Goal: Task Accomplishment & Management: Manage account settings

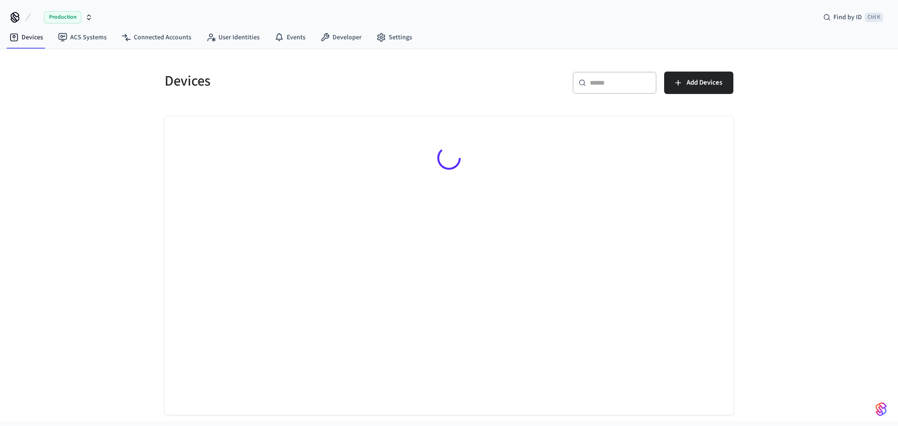
click at [605, 87] on input "text" at bounding box center [620, 82] width 61 height 9
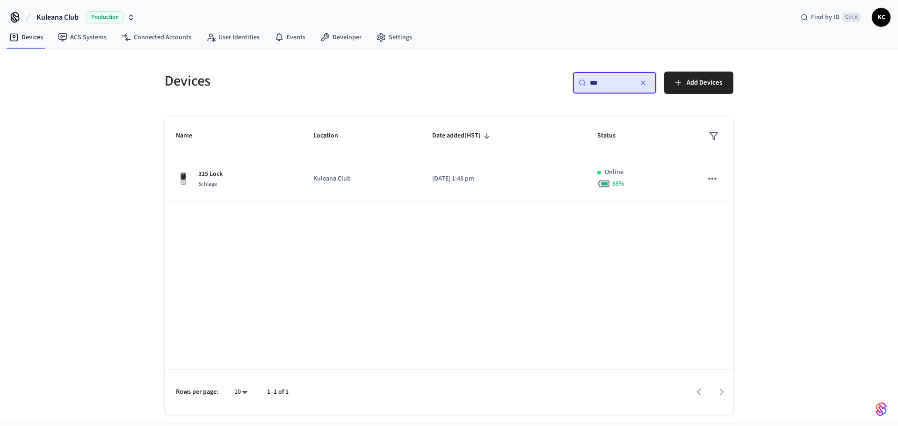
type input "***"
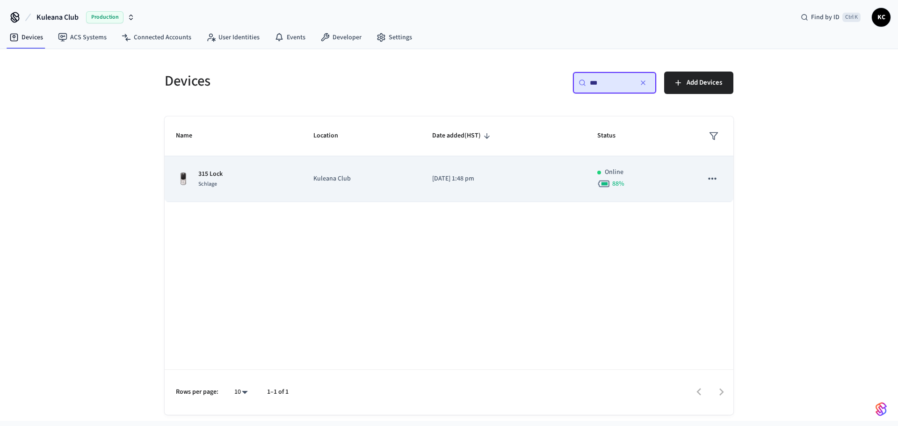
click at [461, 186] on td "[DATE] 1:48 pm" at bounding box center [503, 179] width 165 height 46
click at [340, 181] on p "Kuleana Club" at bounding box center [361, 179] width 96 height 10
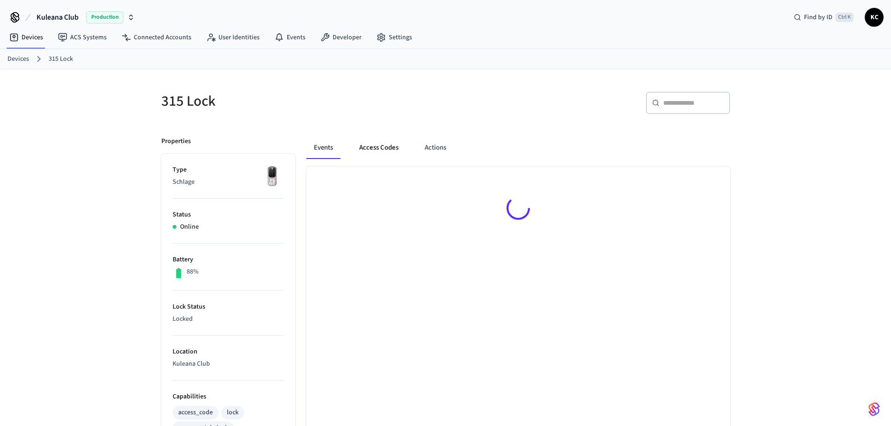
click at [372, 146] on button "Access Codes" at bounding box center [379, 148] width 54 height 22
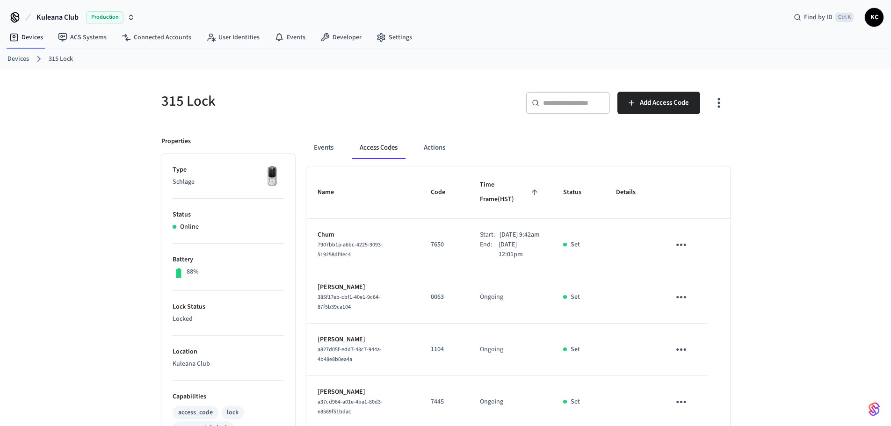
click at [14, 59] on link "Devices" at bounding box center [18, 59] width 22 height 10
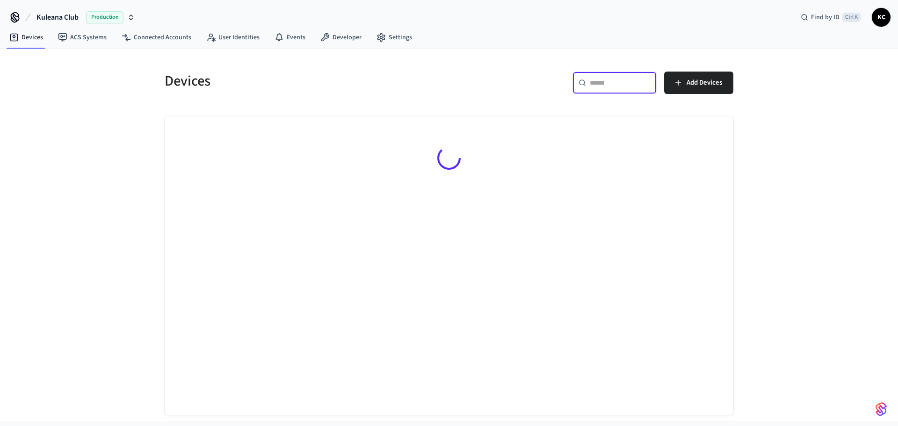
click at [594, 87] on input "text" at bounding box center [620, 82] width 61 height 9
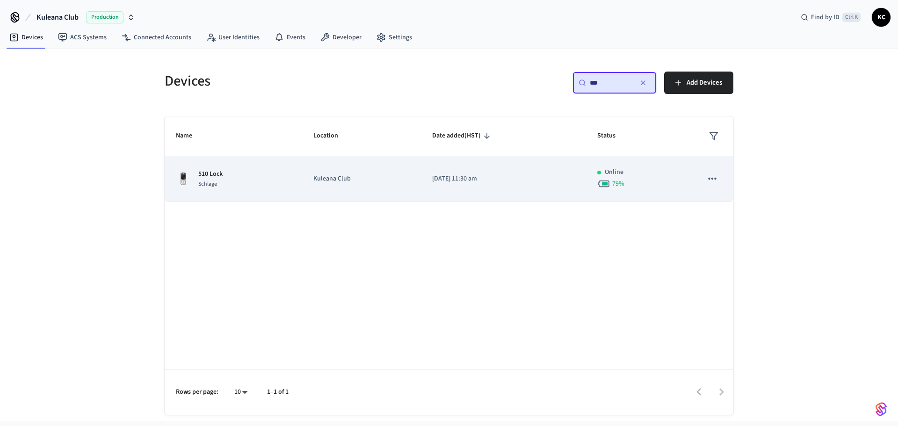
type input "***"
click at [469, 183] on p "[DATE] 11:30 am" at bounding box center [503, 179] width 143 height 10
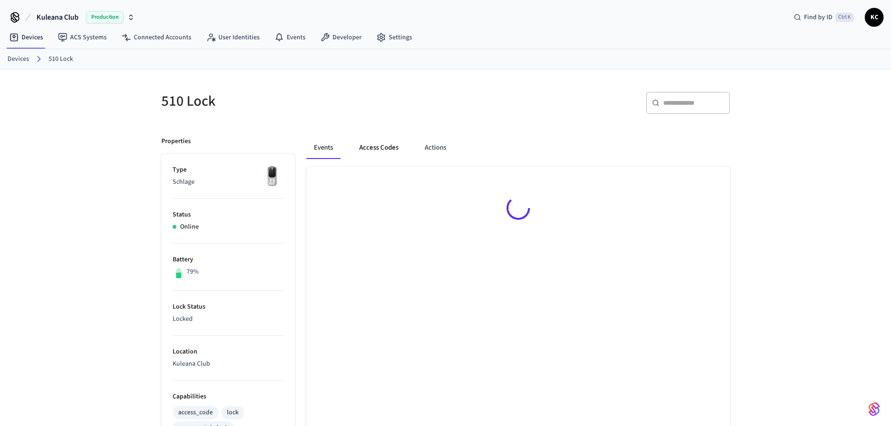
click at [395, 140] on button "Access Codes" at bounding box center [379, 148] width 54 height 22
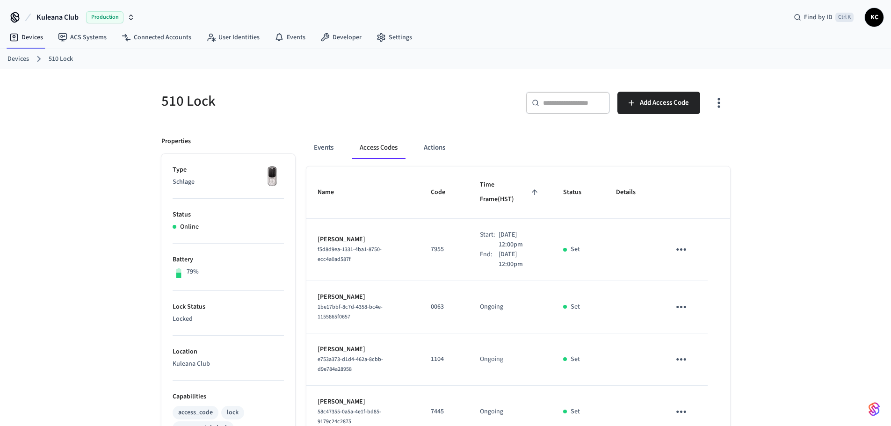
click at [754, 178] on div "510 Lock ​ ​ Add Access Code Properties Type Schlage Status Online Battery 79% …" at bounding box center [445, 433] width 891 height 729
click at [659, 100] on span "Add Access Code" at bounding box center [664, 103] width 49 height 12
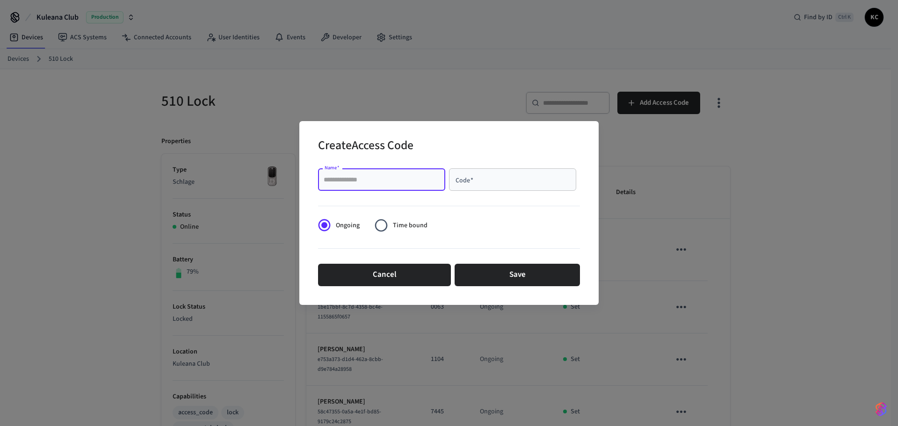
click at [397, 177] on input "Name   *" at bounding box center [382, 179] width 116 height 9
type input "******"
type input "****"
click at [395, 230] on span "Time bound" at bounding box center [410, 226] width 35 height 10
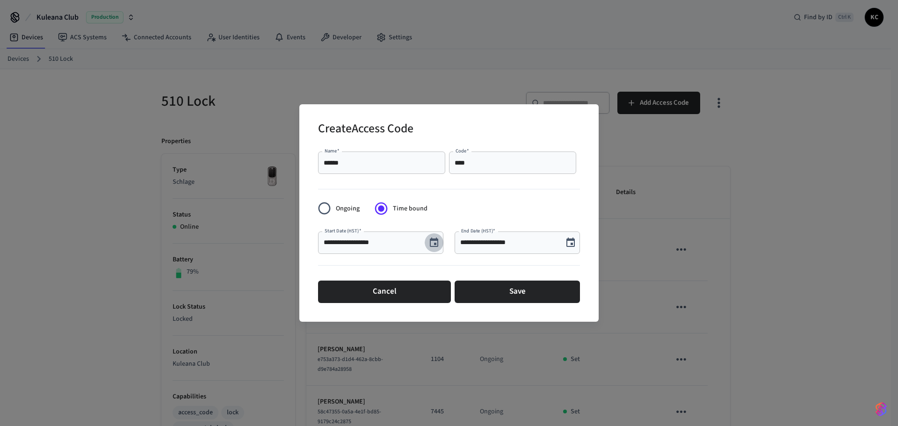
click at [435, 240] on icon "Choose date, selected date is Aug 30, 2025" at bounding box center [434, 242] width 8 height 9
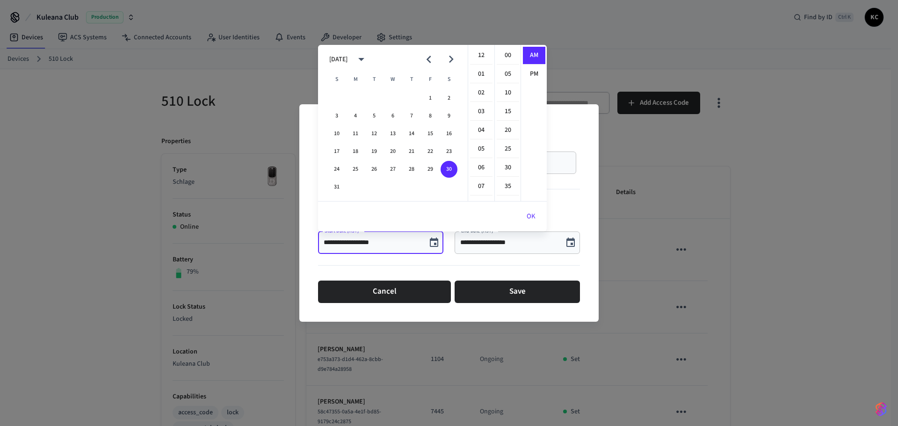
scroll to position [187, 0]
click at [337, 187] on button "31" at bounding box center [336, 187] width 17 height 17
click at [477, 54] on li "12" at bounding box center [481, 56] width 22 height 18
click at [505, 53] on li "00" at bounding box center [508, 56] width 22 height 18
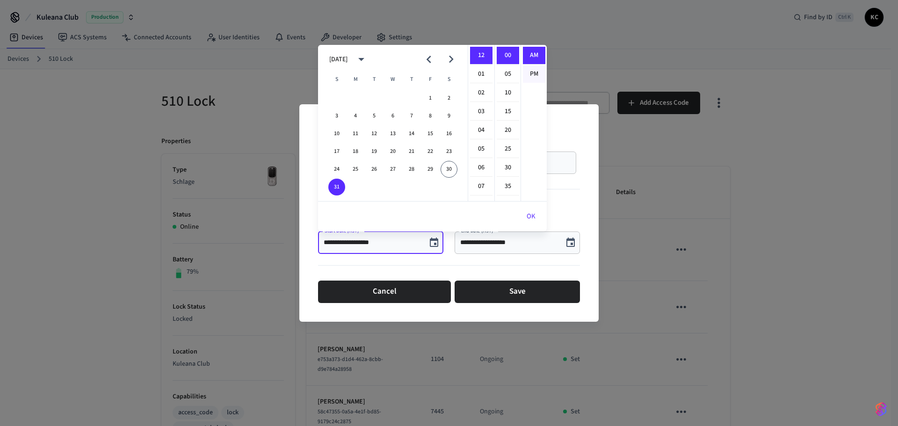
click at [533, 74] on li "PM" at bounding box center [534, 74] width 22 height 17
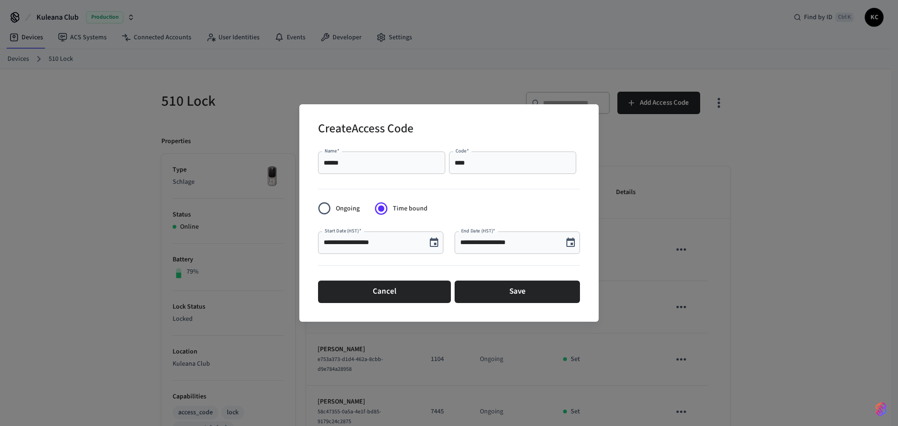
type input "**********"
click at [573, 241] on icon "Choose date, selected date is Aug 30, 2025" at bounding box center [570, 242] width 11 height 11
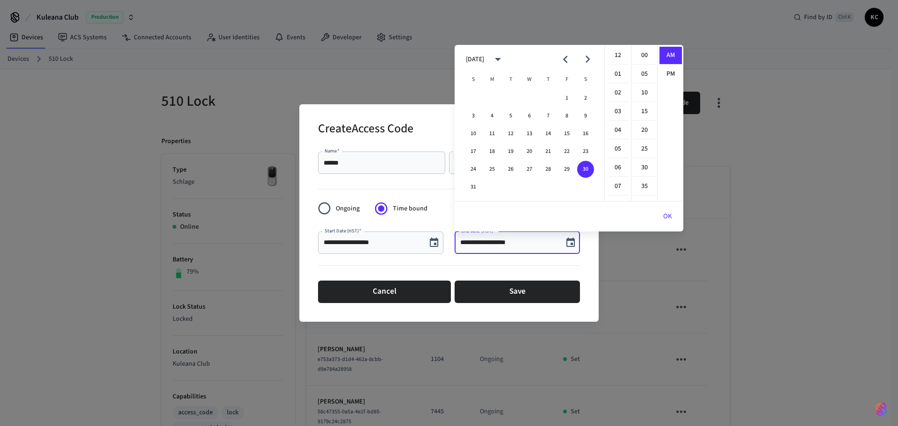
scroll to position [187, 0]
click at [584, 56] on icon "Next month" at bounding box center [588, 59] width 15 height 15
click at [531, 94] on button "3" at bounding box center [529, 98] width 17 height 17
click at [617, 58] on li "12" at bounding box center [618, 56] width 22 height 18
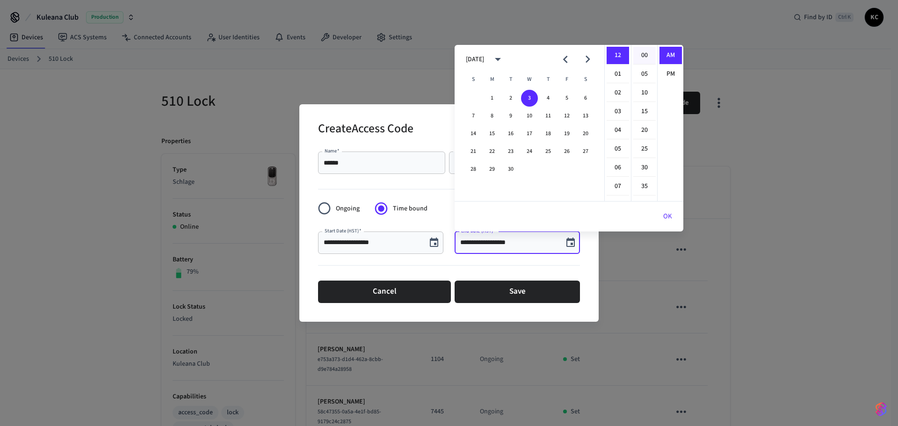
click at [643, 56] on li "00" at bounding box center [644, 56] width 22 height 18
click at [666, 72] on li "PM" at bounding box center [671, 74] width 22 height 17
type input "**********"
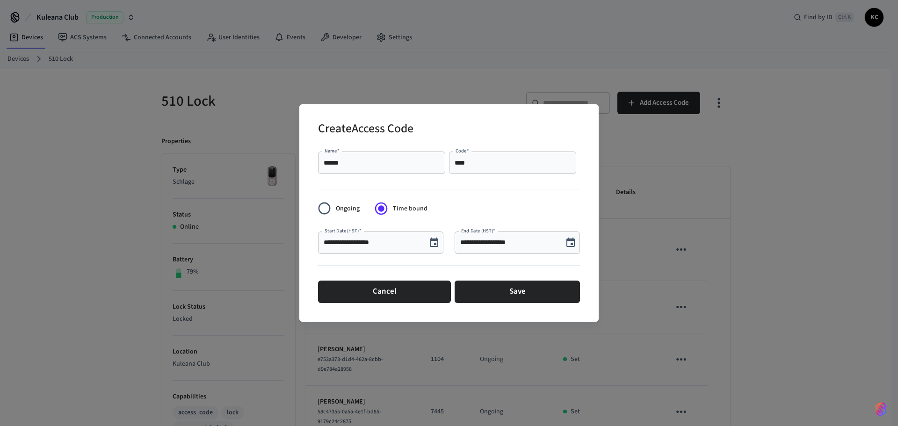
scroll to position [17, 0]
click at [495, 294] on button "Save" at bounding box center [517, 292] width 125 height 22
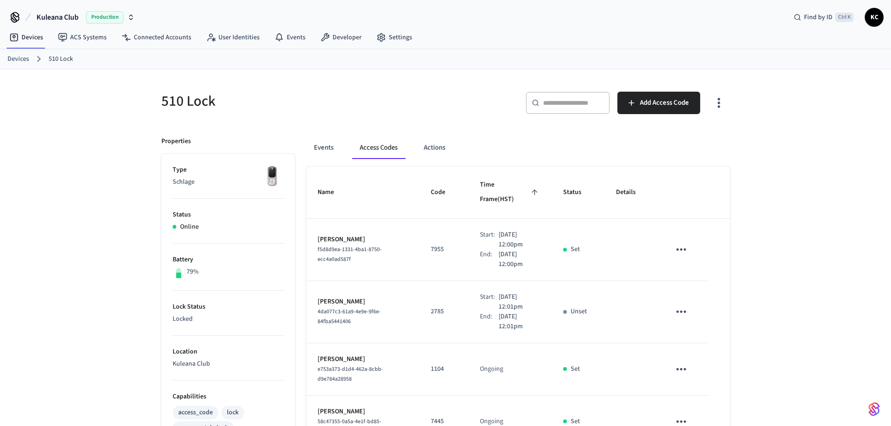
click at [13, 60] on link "Devices" at bounding box center [18, 59] width 22 height 10
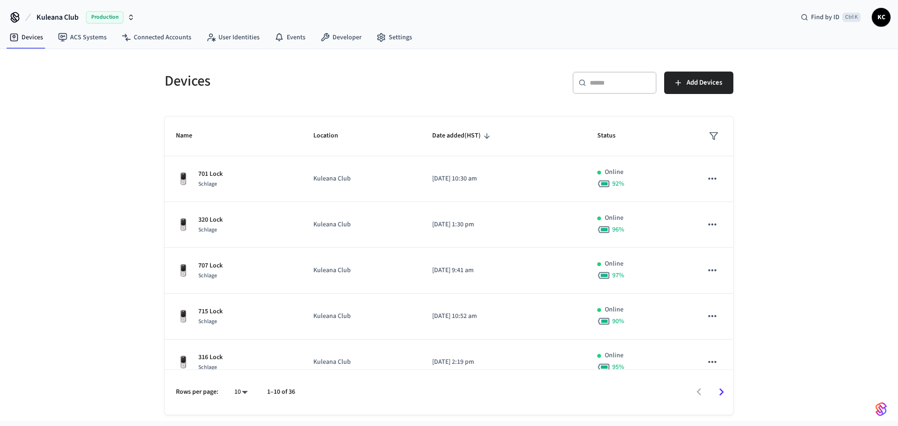
click at [599, 84] on input "text" at bounding box center [620, 82] width 61 height 9
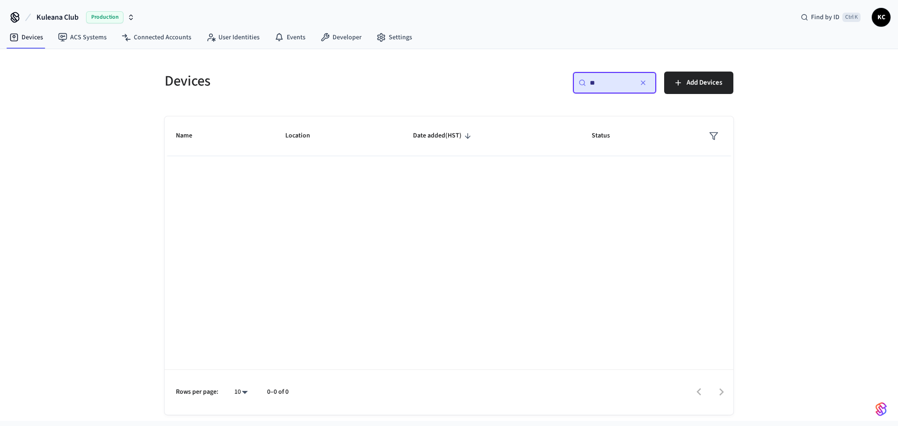
type input "*"
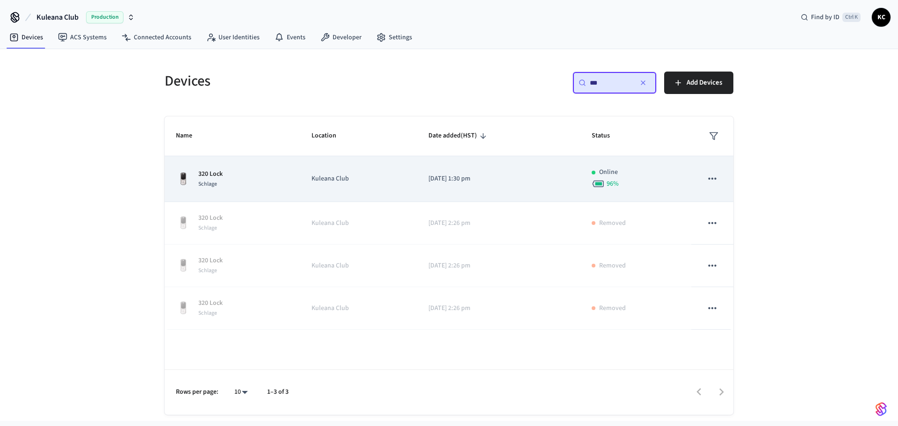
type input "***"
click at [439, 186] on td "[DATE] 1:30 pm" at bounding box center [498, 179] width 163 height 46
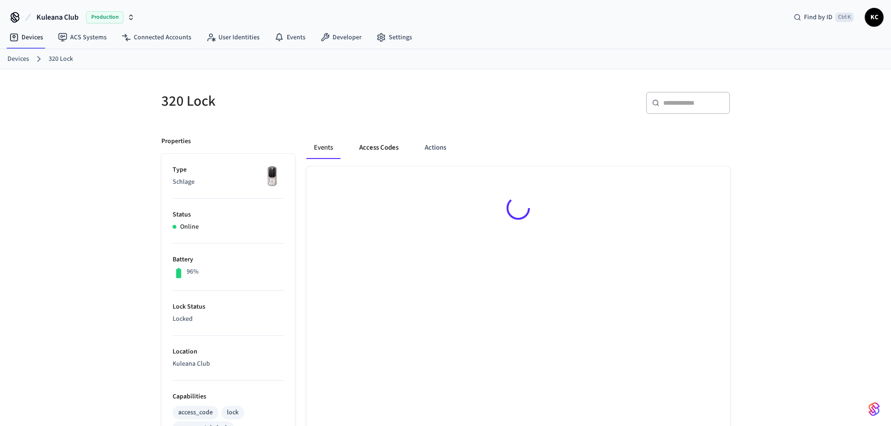
click at [384, 144] on button "Access Codes" at bounding box center [379, 148] width 54 height 22
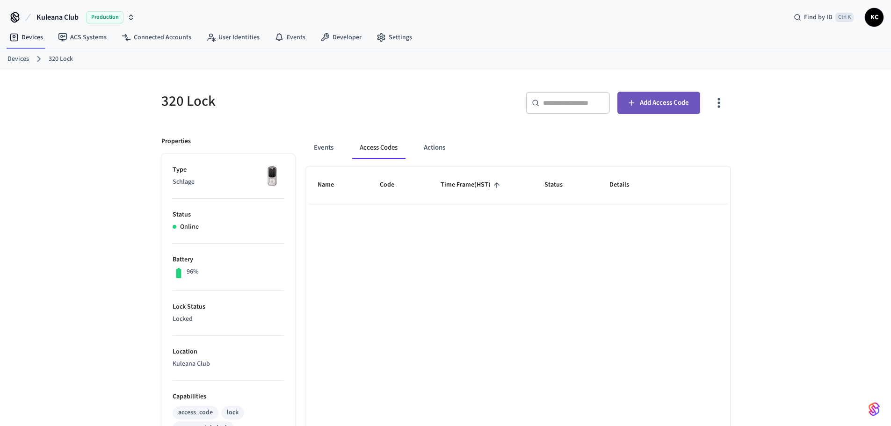
click at [656, 102] on span "Add Access Code" at bounding box center [664, 103] width 49 height 12
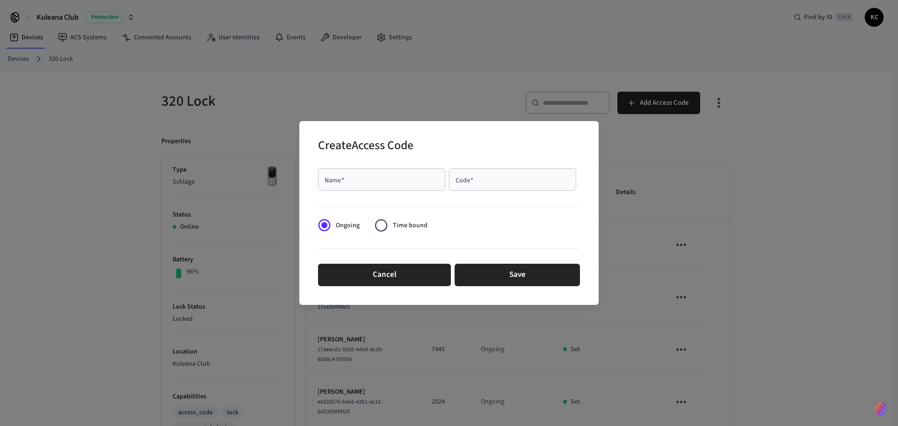
click at [414, 171] on div "Name   *" at bounding box center [381, 179] width 127 height 22
type input "******"
type input "****"
click at [411, 226] on span "Time bound" at bounding box center [410, 226] width 35 height 10
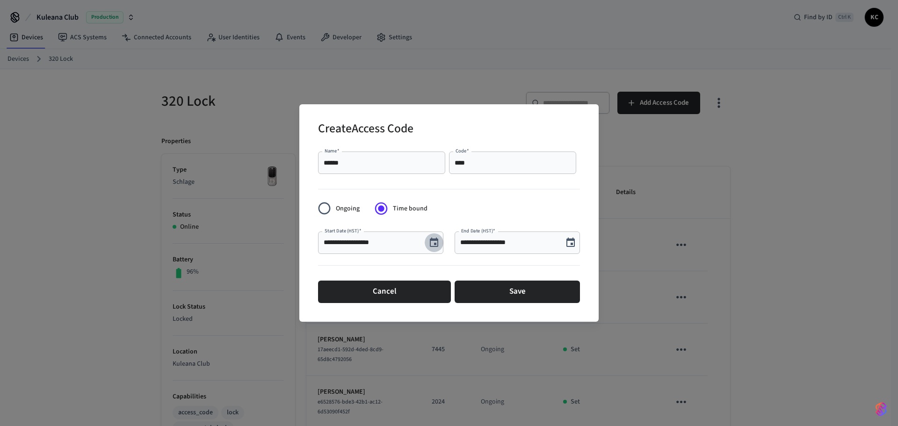
click at [436, 243] on icon "Choose date, selected date is Aug 30, 2025" at bounding box center [434, 242] width 8 height 9
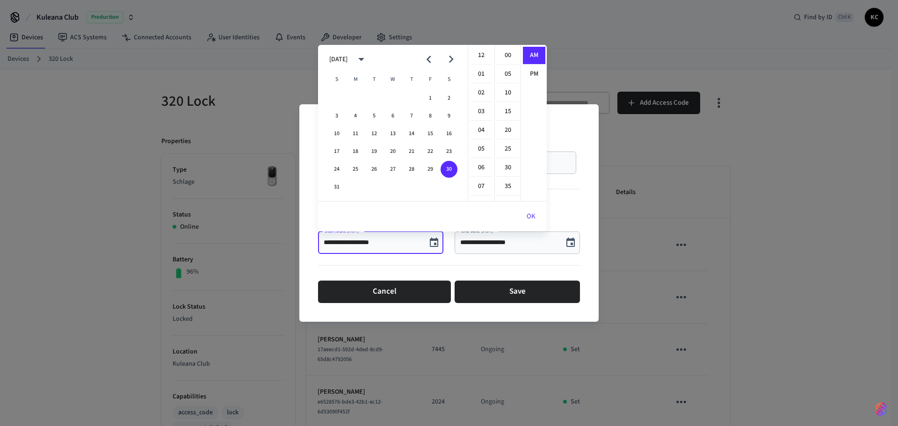
scroll to position [187, 0]
click at [448, 60] on icon "Next month" at bounding box center [451, 59] width 15 height 15
click at [358, 97] on button "1" at bounding box center [355, 98] width 17 height 17
click at [481, 55] on li "12" at bounding box center [481, 56] width 22 height 18
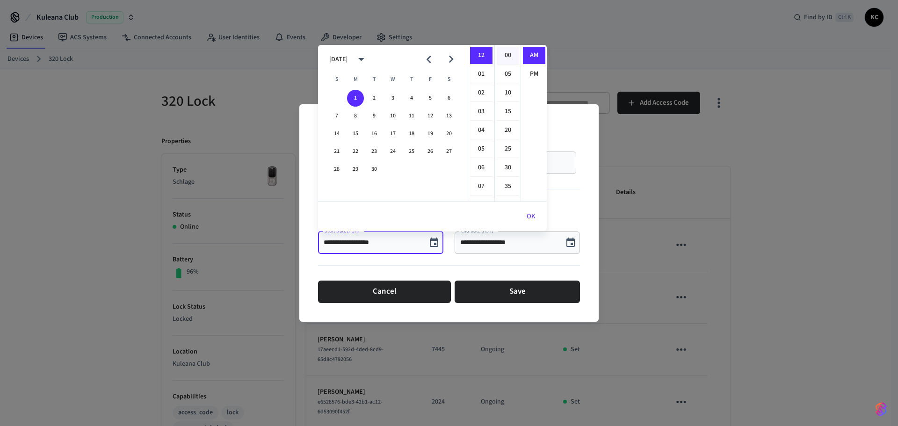
click at [510, 55] on li "00" at bounding box center [508, 56] width 22 height 18
click at [533, 73] on li "PM" at bounding box center [534, 74] width 22 height 17
type input "**********"
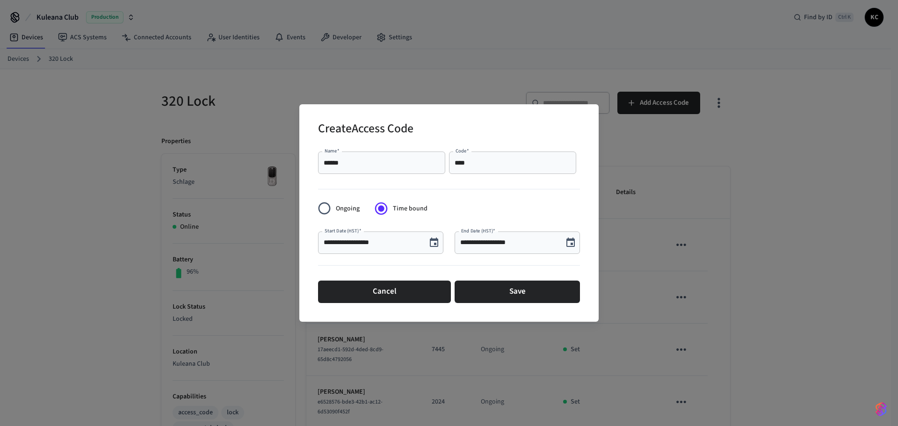
scroll to position [17, 0]
click at [574, 240] on icon "Choose date, selected date is Aug 30, 2025" at bounding box center [571, 242] width 8 height 9
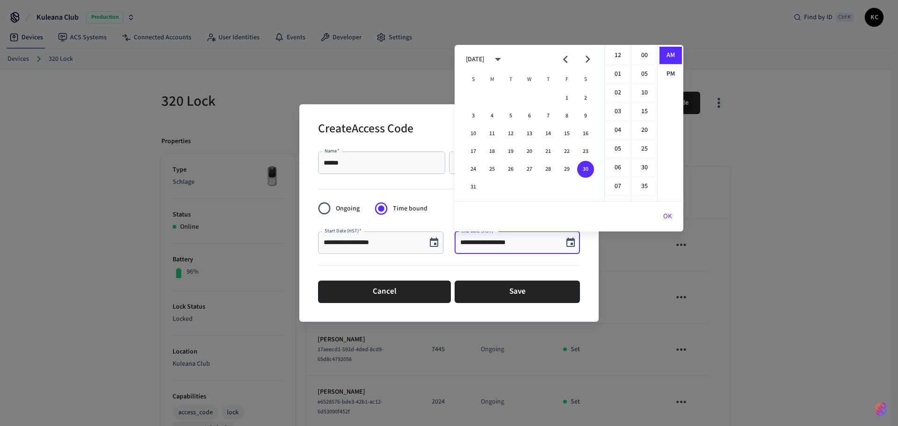
scroll to position [187, 0]
click at [494, 114] on button "4" at bounding box center [492, 116] width 17 height 17
drag, startPoint x: 616, startPoint y: 59, endPoint x: 626, endPoint y: 56, distance: 10.4
click at [616, 58] on li "12" at bounding box center [618, 56] width 22 height 18
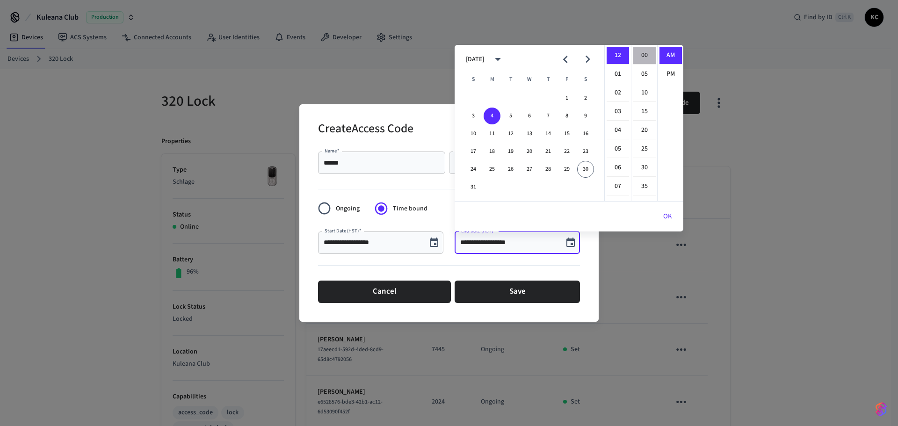
click at [647, 58] on li "00" at bounding box center [644, 56] width 22 height 18
click at [663, 75] on li "PM" at bounding box center [671, 74] width 22 height 17
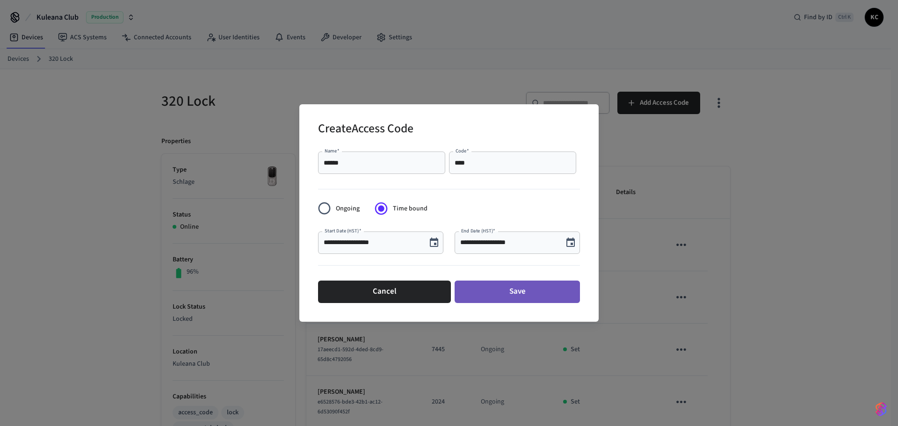
click at [482, 295] on button "Save" at bounding box center [517, 292] width 125 height 22
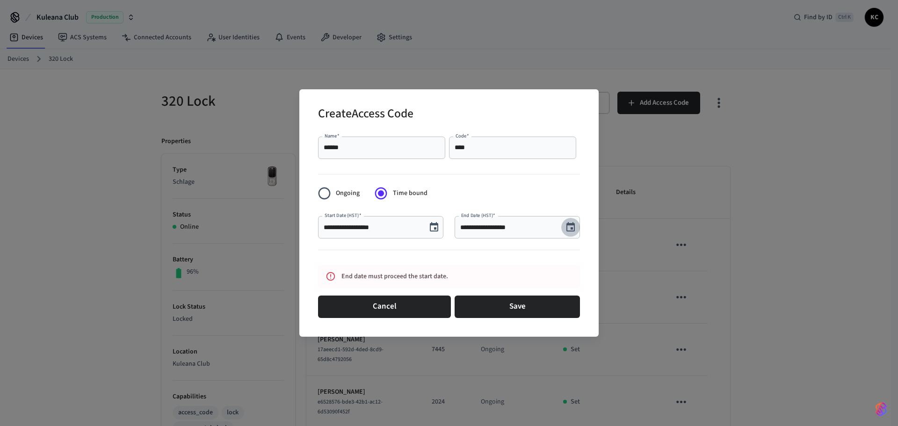
click at [572, 226] on icon "Choose date, selected date is Aug 4, 2025" at bounding box center [570, 227] width 11 height 11
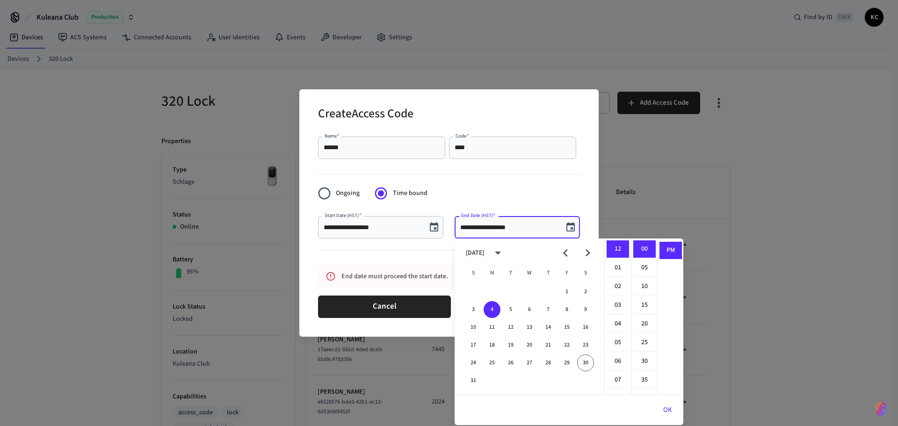
click at [590, 252] on icon "Next month" at bounding box center [588, 253] width 15 height 15
click at [553, 291] on button "4" at bounding box center [548, 292] width 17 height 17
type input "**********"
click at [662, 407] on button "OK" at bounding box center [667, 410] width 31 height 22
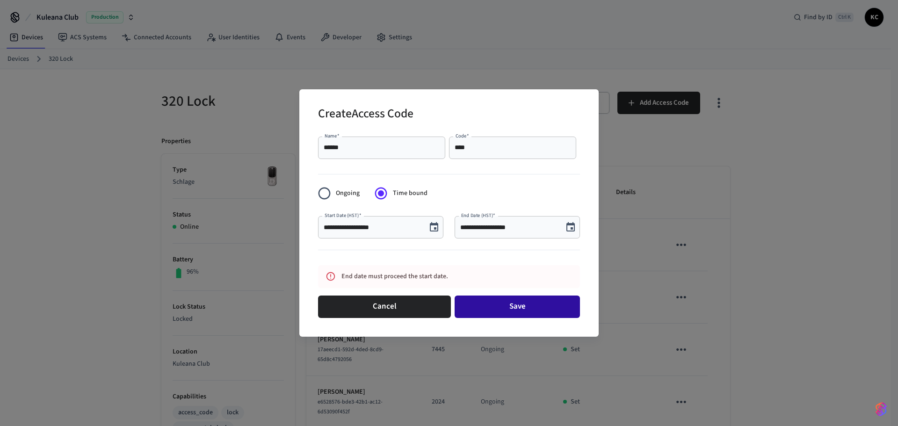
click at [549, 307] on button "Save" at bounding box center [517, 307] width 125 height 22
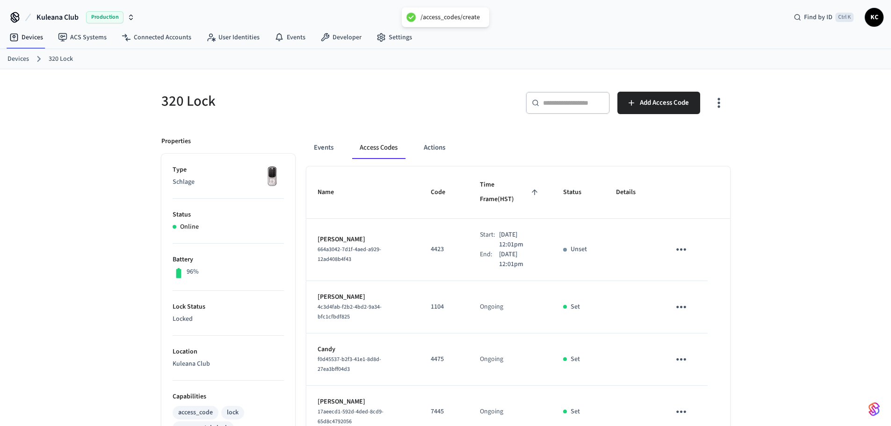
click at [19, 54] on ol "Devices 320 Lock" at bounding box center [449, 59] width 884 height 12
click at [19, 57] on link "Devices" at bounding box center [18, 59] width 22 height 10
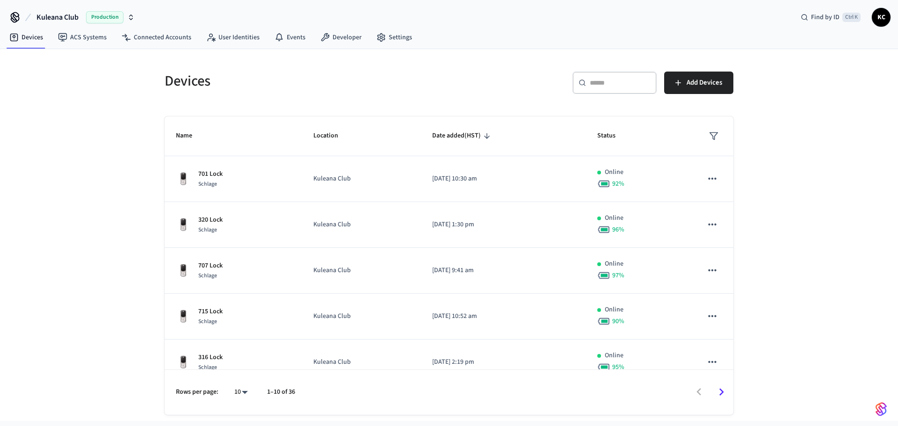
click at [608, 77] on div "​ ​" at bounding box center [615, 83] width 84 height 22
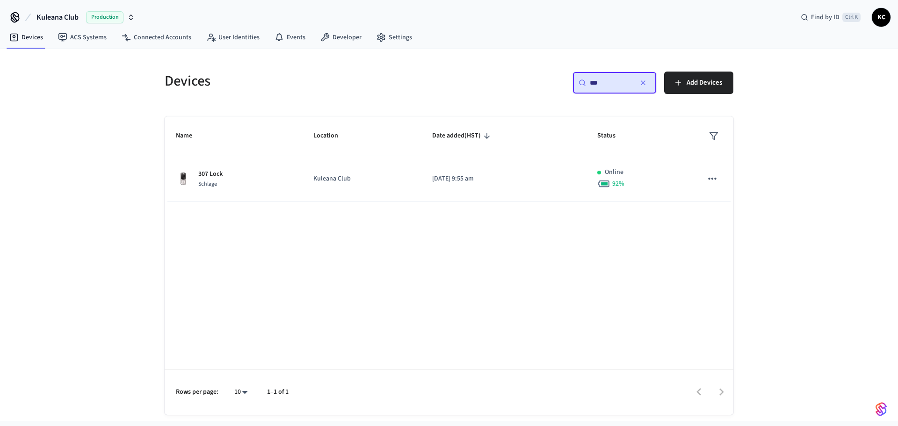
type input "***"
click at [371, 203] on div "Name Location Date added (HST) Status 307 Lock Schlage Kuleana Club [DATE] 9:55…" at bounding box center [449, 265] width 569 height 298
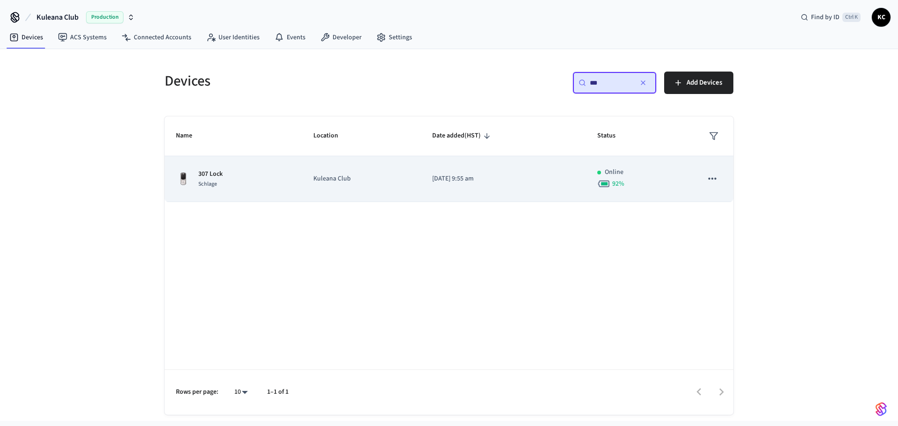
click at [382, 188] on td "Kuleana Club" at bounding box center [361, 179] width 119 height 46
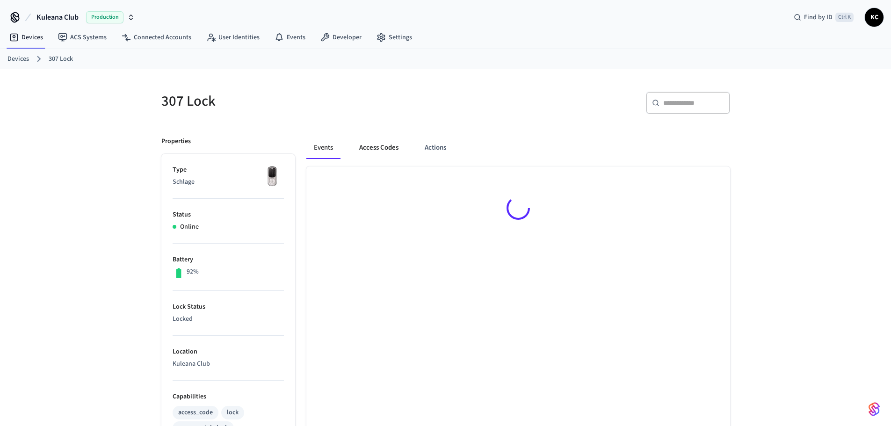
click at [370, 147] on button "Access Codes" at bounding box center [379, 148] width 54 height 22
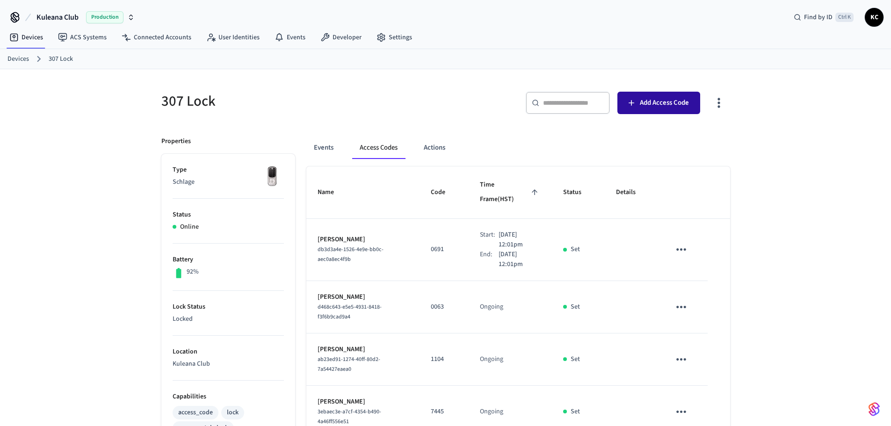
click at [652, 98] on span "Add Access Code" at bounding box center [664, 103] width 49 height 12
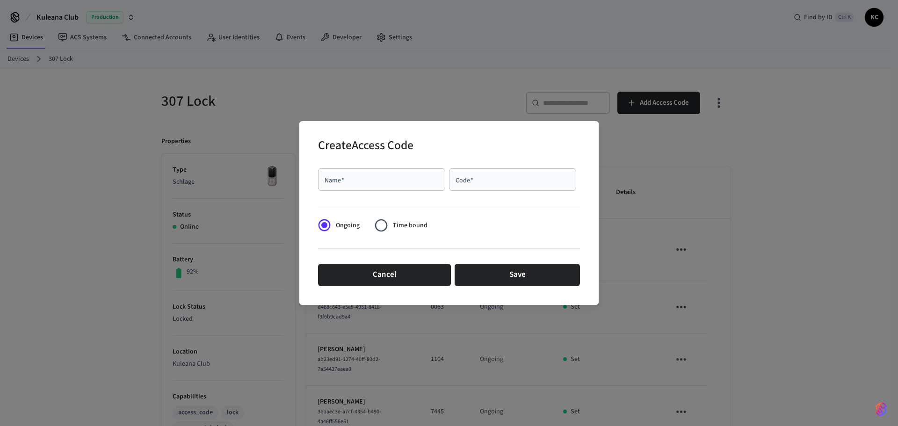
click at [372, 181] on input "Name   *" at bounding box center [382, 179] width 116 height 9
type input "******"
type input "****"
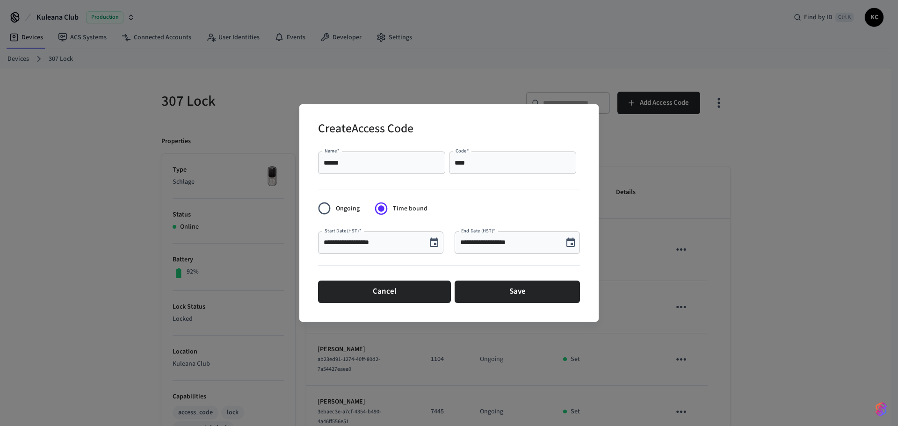
click at [436, 247] on icon "Choose date, selected date is Aug 30, 2025" at bounding box center [434, 242] width 8 height 9
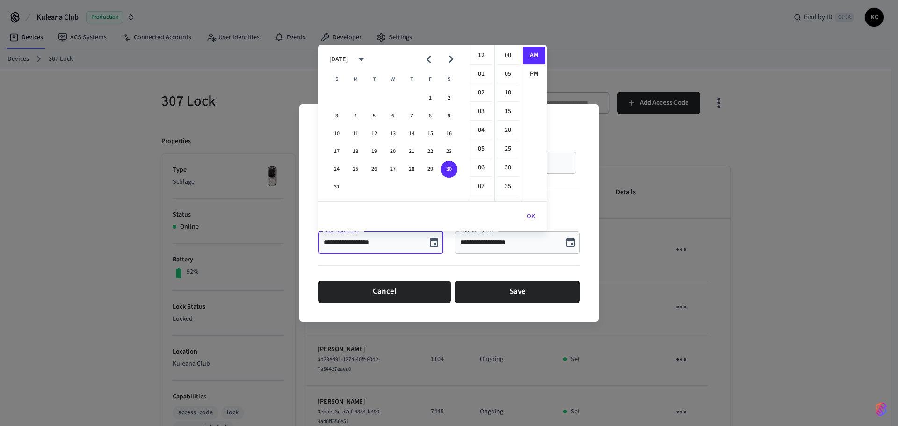
scroll to position [187, 0]
click at [453, 58] on icon "Next month" at bounding box center [451, 59] width 15 height 15
click at [370, 97] on button "2" at bounding box center [374, 98] width 17 height 17
click at [478, 52] on li "12" at bounding box center [481, 56] width 22 height 18
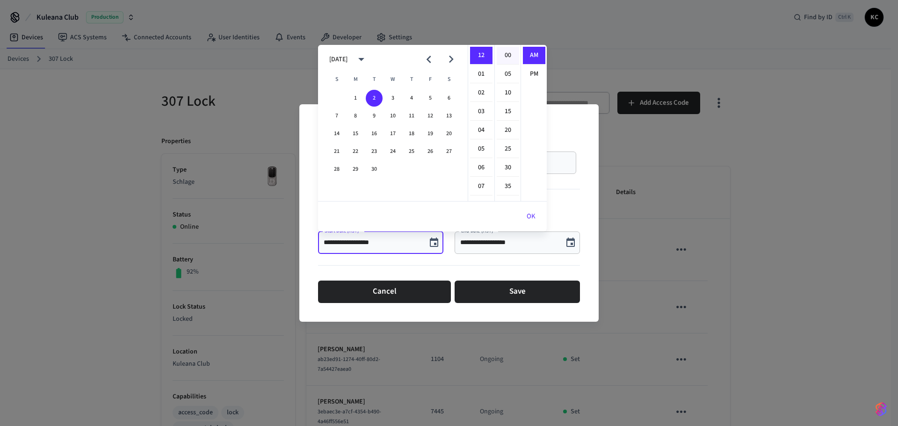
click at [502, 55] on li "00" at bounding box center [508, 56] width 22 height 18
click at [529, 76] on li "PM" at bounding box center [534, 74] width 22 height 17
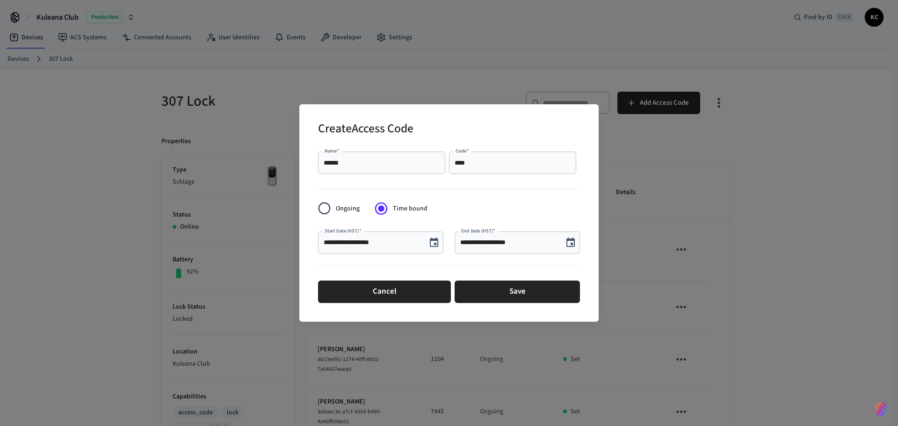
type input "**********"
click at [571, 244] on icon "Choose date, selected date is Aug 30, 2025" at bounding box center [571, 242] width 8 height 9
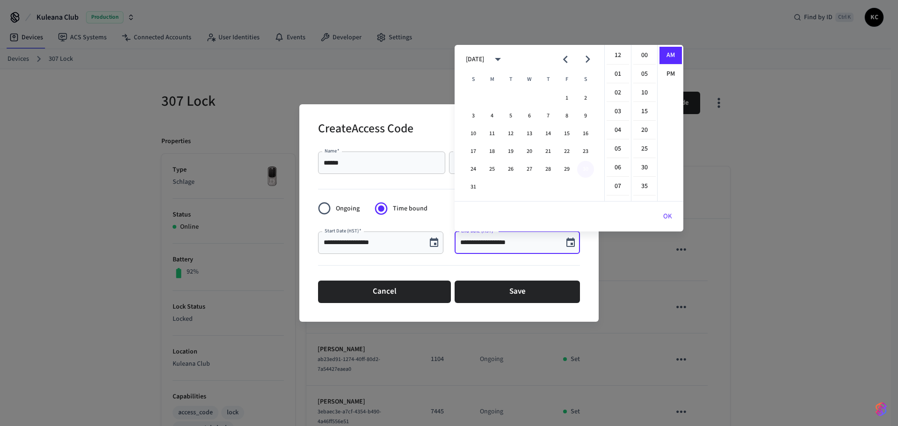
scroll to position [187, 0]
click at [590, 58] on icon "Next month" at bounding box center [588, 59] width 15 height 15
click at [563, 99] on button "5" at bounding box center [567, 98] width 17 height 17
click at [616, 57] on li "12" at bounding box center [618, 56] width 22 height 18
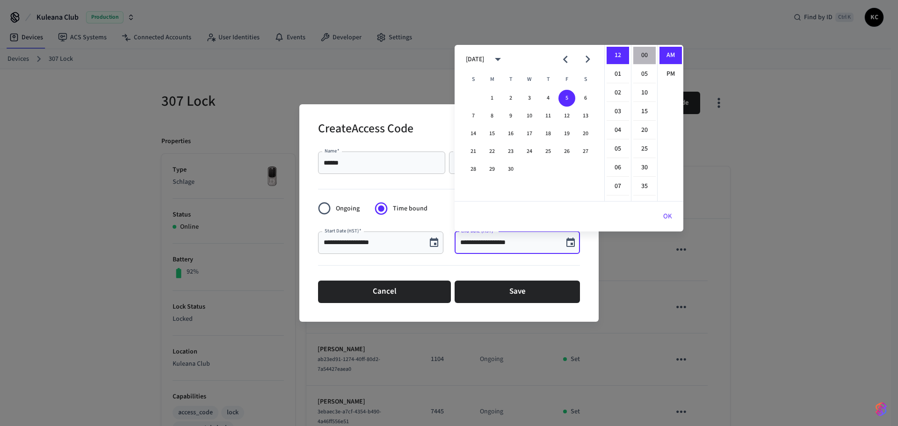
click at [634, 57] on li "00" at bounding box center [644, 56] width 22 height 18
click at [665, 73] on li "PM" at bounding box center [671, 74] width 22 height 17
type input "**********"
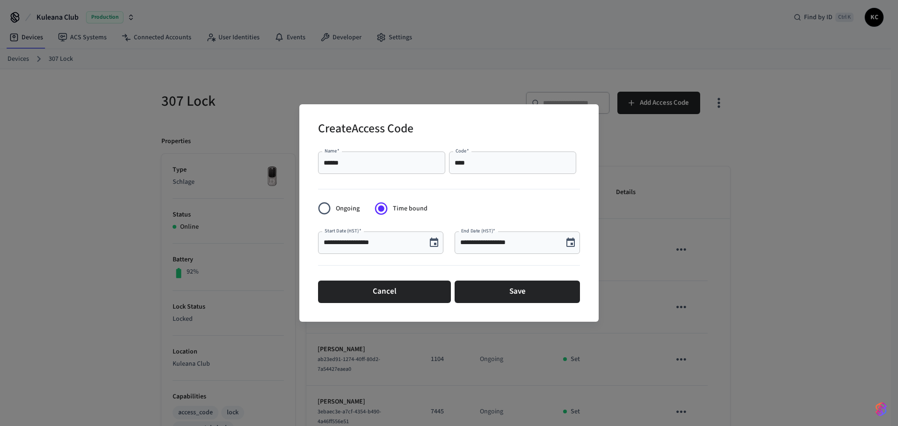
scroll to position [17, 0]
click at [517, 295] on button "Save" at bounding box center [517, 292] width 125 height 22
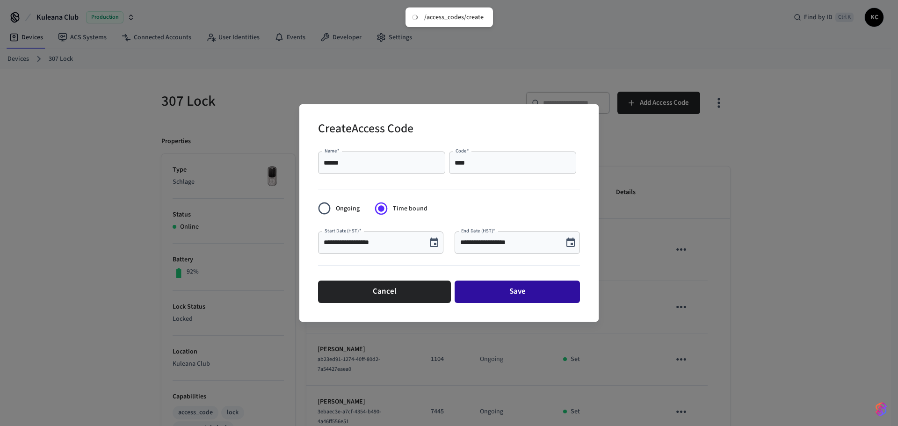
click at [522, 301] on button "Save" at bounding box center [517, 292] width 125 height 22
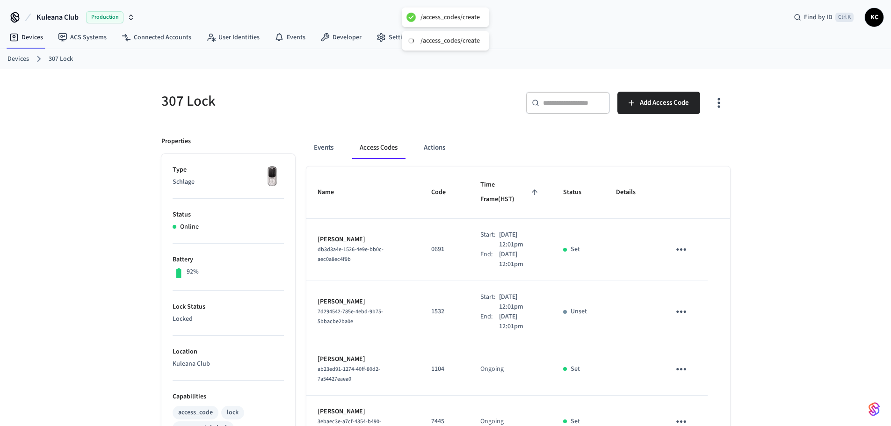
click at [25, 60] on link "Devices" at bounding box center [18, 59] width 22 height 10
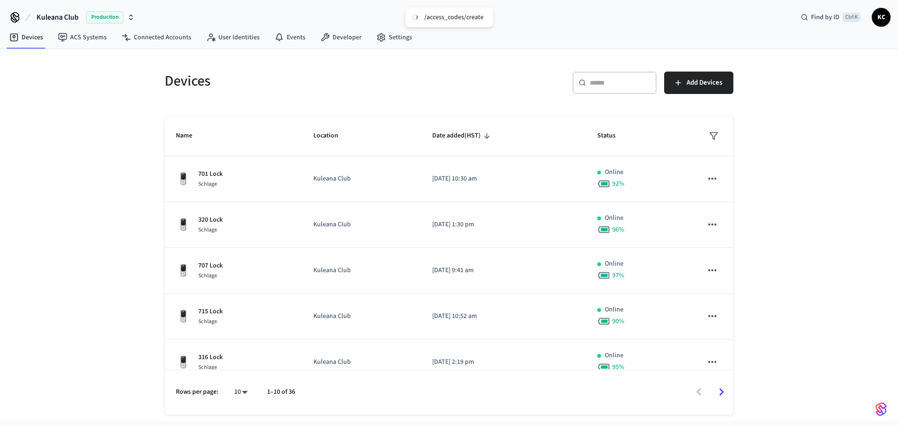
click at [586, 83] on icon at bounding box center [582, 82] width 7 height 7
click at [623, 72] on div "​ ​" at bounding box center [615, 83] width 84 height 22
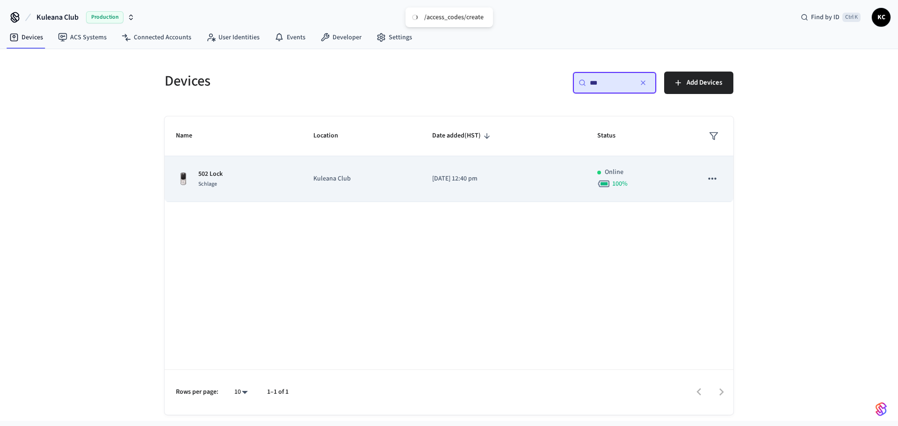
type input "***"
click at [444, 184] on td "[DATE] 12:40 pm" at bounding box center [503, 179] width 165 height 46
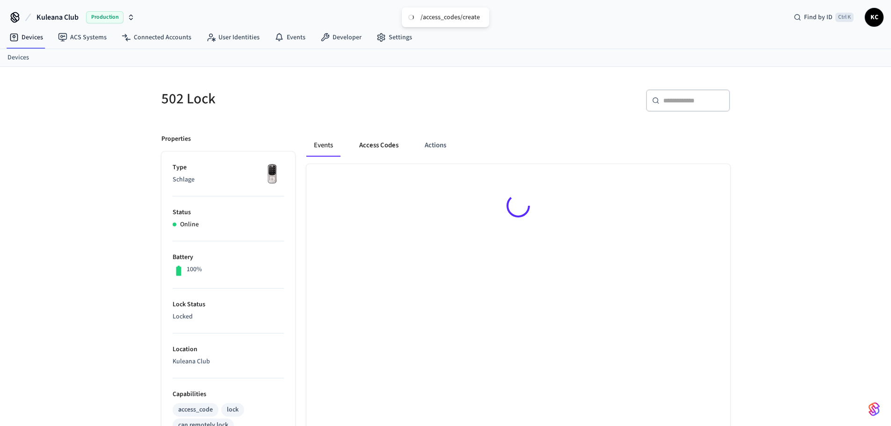
click at [377, 143] on button "Access Codes" at bounding box center [379, 145] width 54 height 22
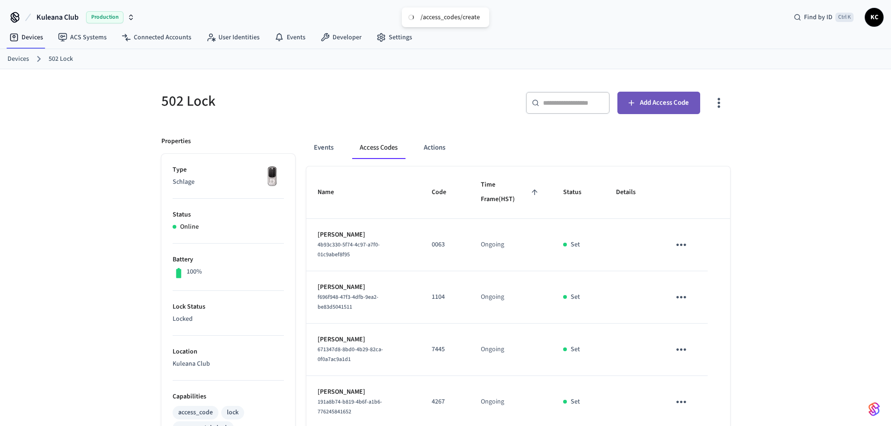
click at [653, 102] on span "Add Access Code" at bounding box center [664, 103] width 49 height 12
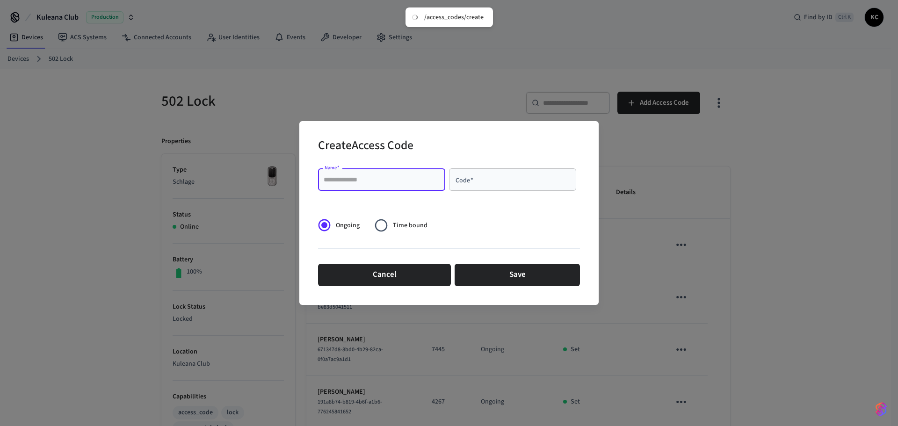
click at [371, 183] on input "Name   *" at bounding box center [382, 179] width 116 height 9
type input "******"
type input "****"
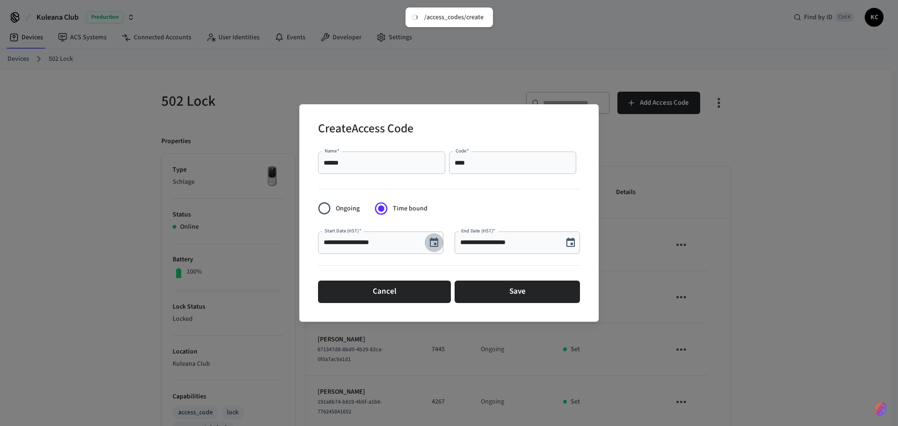
click at [430, 238] on icon "Choose date, selected date is Aug 30, 2025" at bounding box center [434, 242] width 11 height 11
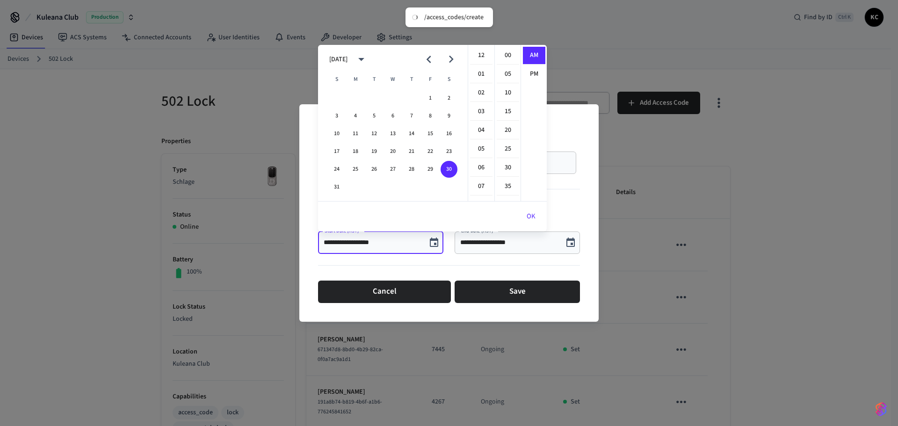
scroll to position [187, 0]
click at [450, 66] on icon "Next month" at bounding box center [451, 59] width 15 height 15
click at [376, 93] on button "2" at bounding box center [374, 98] width 17 height 17
drag, startPoint x: 482, startPoint y: 56, endPoint x: 491, endPoint y: 57, distance: 8.9
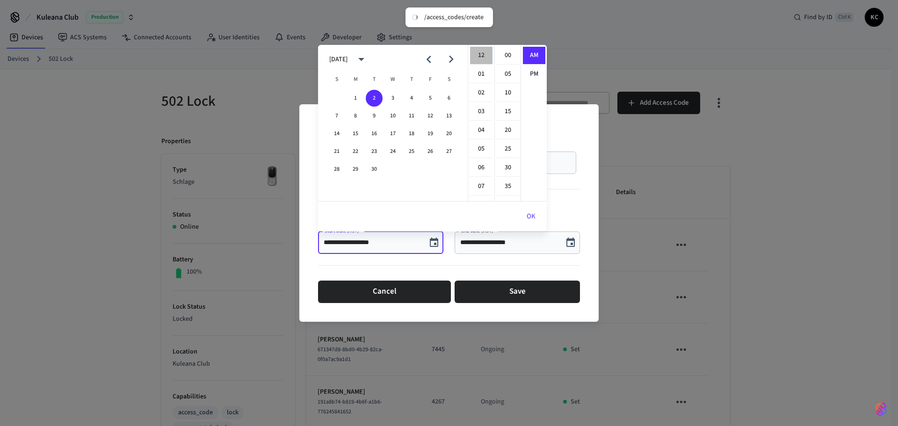
click at [482, 56] on li "12" at bounding box center [481, 56] width 22 height 18
click at [500, 58] on li "00" at bounding box center [508, 56] width 22 height 18
click at [528, 69] on li "PM" at bounding box center [534, 74] width 22 height 17
type input "**********"
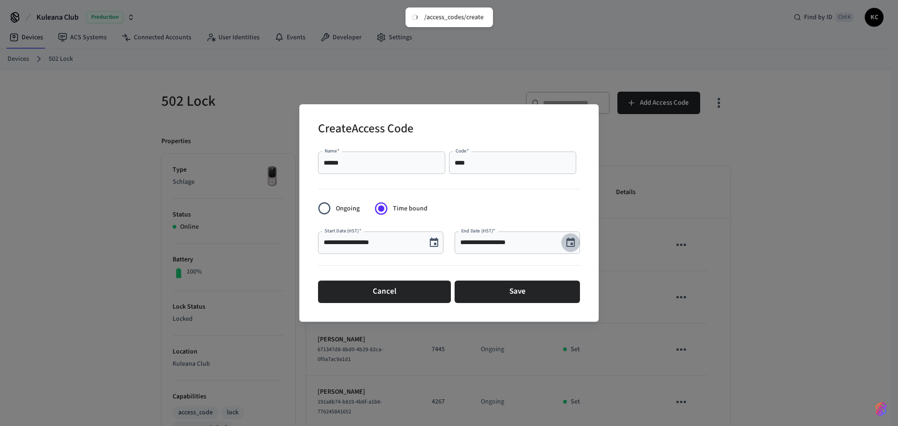
click at [572, 248] on icon "Choose date, selected date is Aug 30, 2025" at bounding box center [570, 242] width 11 height 11
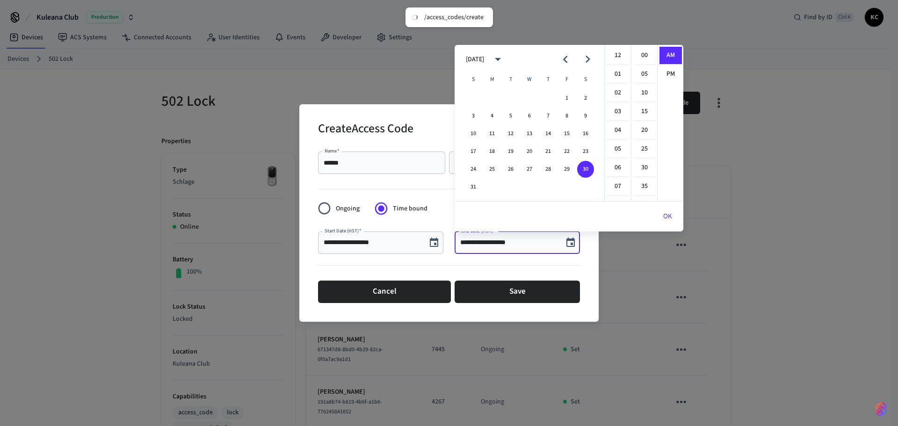
scroll to position [187, 0]
click at [593, 56] on icon "Next month" at bounding box center [588, 59] width 15 height 15
click at [565, 98] on button "5" at bounding box center [567, 98] width 17 height 17
click at [616, 55] on li "12" at bounding box center [618, 56] width 22 height 18
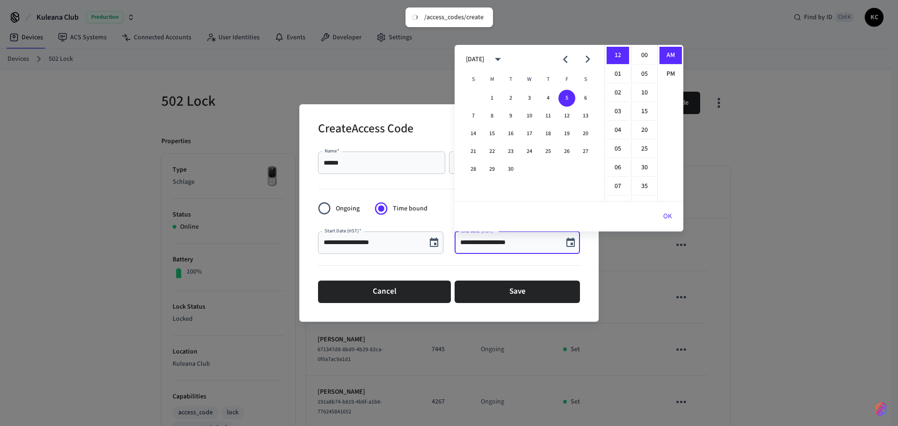
drag, startPoint x: 640, startPoint y: 57, endPoint x: 654, endPoint y: 62, distance: 15.1
click at [641, 57] on li "00" at bounding box center [644, 56] width 22 height 18
click at [665, 72] on li "PM" at bounding box center [671, 74] width 22 height 17
type input "**********"
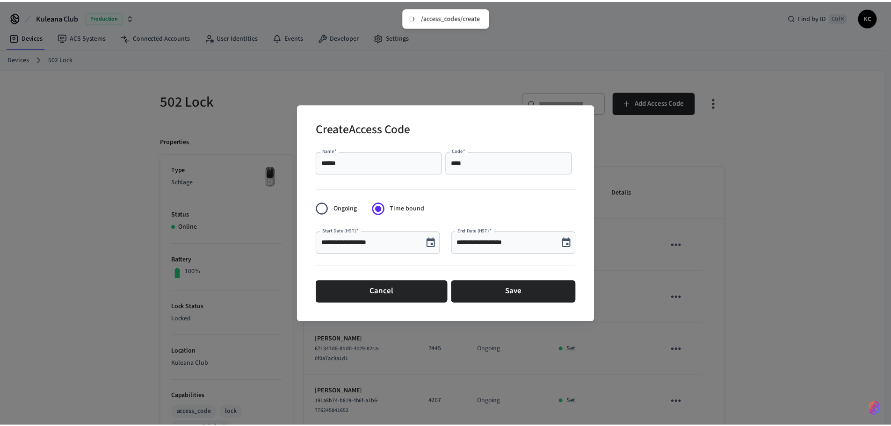
scroll to position [17, 0]
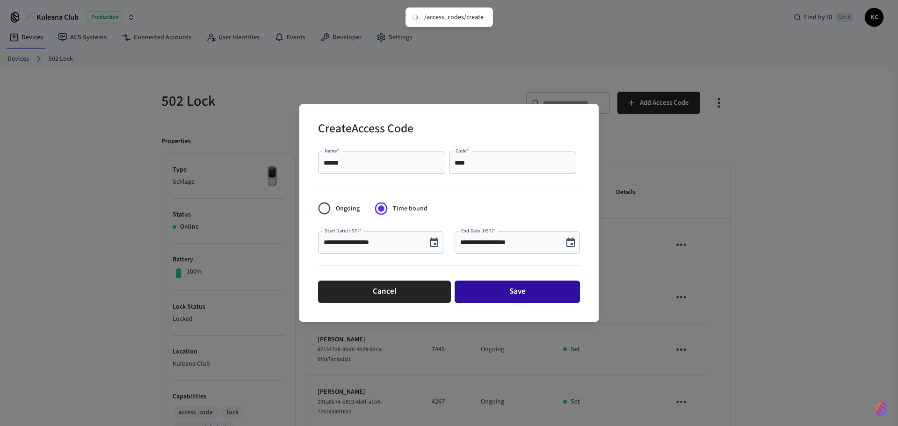
click at [523, 292] on button "Save" at bounding box center [517, 292] width 125 height 22
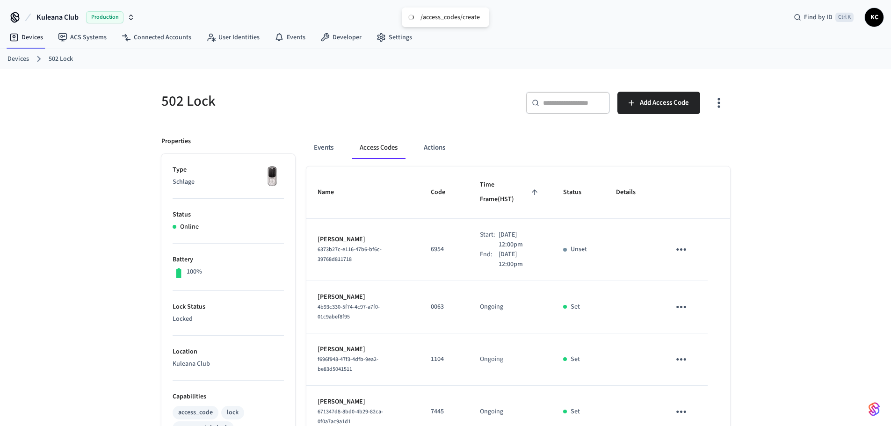
click at [143, 322] on div "502 Lock ​ ​ Add Access Code Properties Type Schlage Status Online Battery 100%…" at bounding box center [445, 407] width 891 height 677
